Goal: Communication & Community: Answer question/provide support

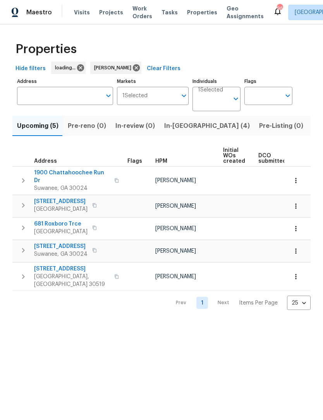
click at [177, 124] on span "In-[GEOGRAPHIC_DATA] (4)" at bounding box center [207, 126] width 86 height 11
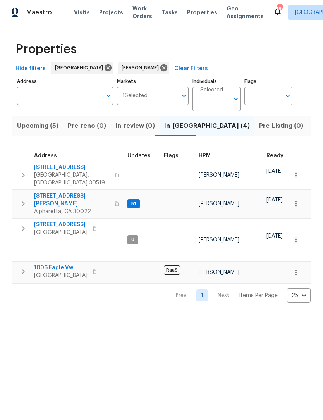
click at [84, 221] on span "[STREET_ADDRESS]" at bounding box center [61, 225] width 54 height 8
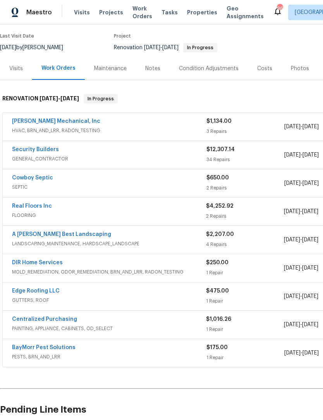
scroll to position [54, 1]
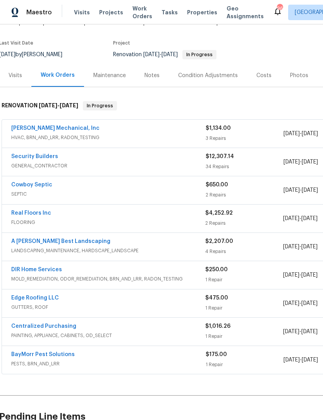
click at [34, 242] on link "A [PERSON_NAME] Best Landscaping" at bounding box center [60, 241] width 99 height 5
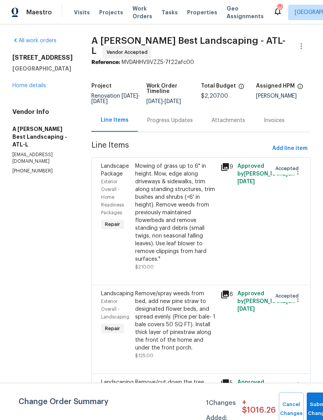
click at [193, 125] on div "Progress Updates" at bounding box center [170, 121] width 46 height 8
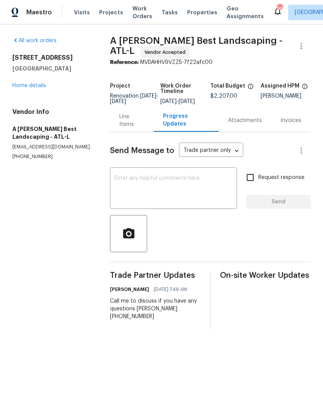
click at [188, 189] on textarea at bounding box center [174, 189] width 118 height 27
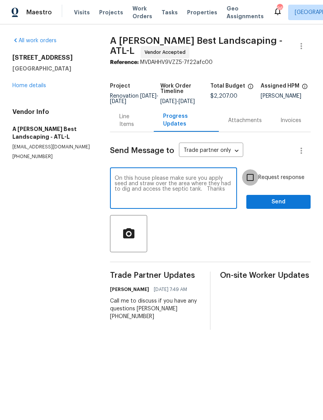
type textarea "On this house please make sure you apply seed and straw over the area where the…"
click at [251, 182] on input "Request response" at bounding box center [250, 177] width 16 height 16
checkbox input "true"
click at [226, 198] on textarea "On this house please make sure you apply seed and straw over the area where the…" at bounding box center [174, 189] width 118 height 27
click at [223, 195] on textarea "On this house please make sure you apply seed and straw over the area where the…" at bounding box center [174, 189] width 118 height 27
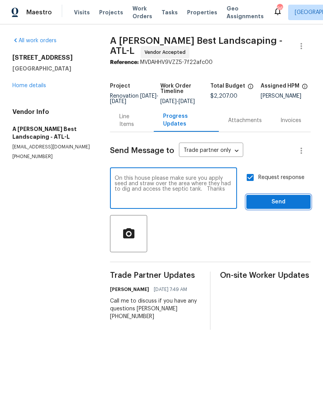
click at [290, 206] on span "Send" at bounding box center [279, 202] width 52 height 10
